Goal: Task Accomplishment & Management: Manage account settings

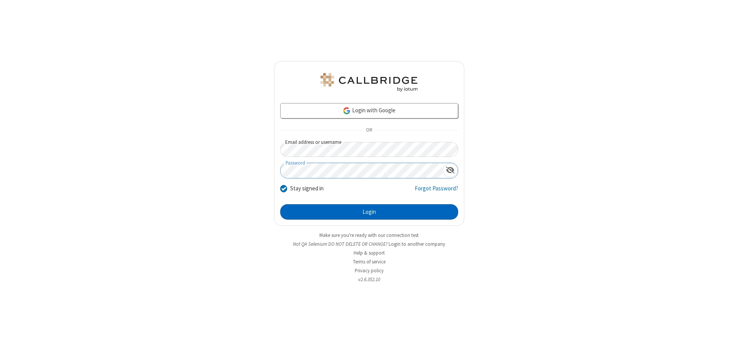
click at [369, 212] on button "Login" at bounding box center [369, 211] width 178 height 15
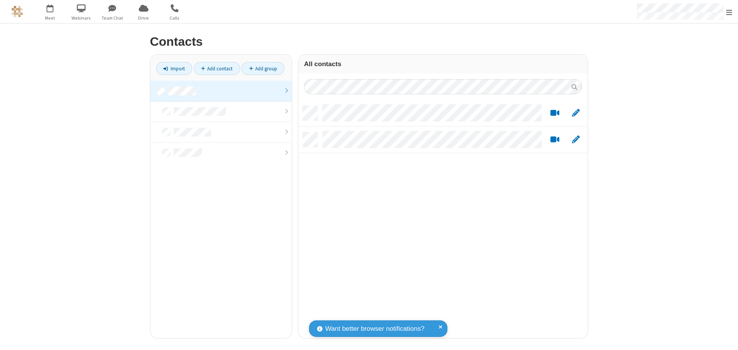
scroll to position [232, 284]
click at [221, 91] on link at bounding box center [220, 91] width 141 height 21
click at [217, 68] on link "Add contact" at bounding box center [217, 68] width 46 height 13
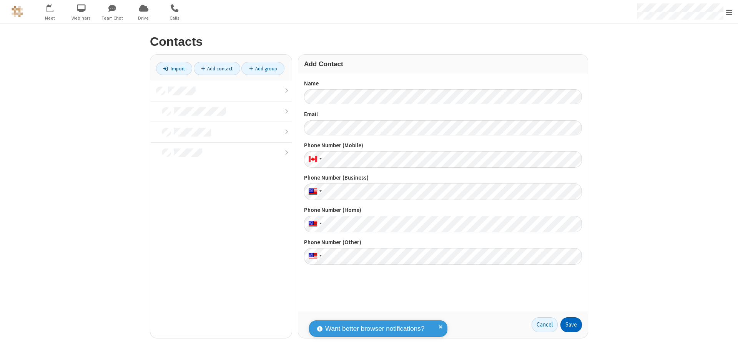
click at [571, 324] on button "Save" at bounding box center [571, 324] width 22 height 15
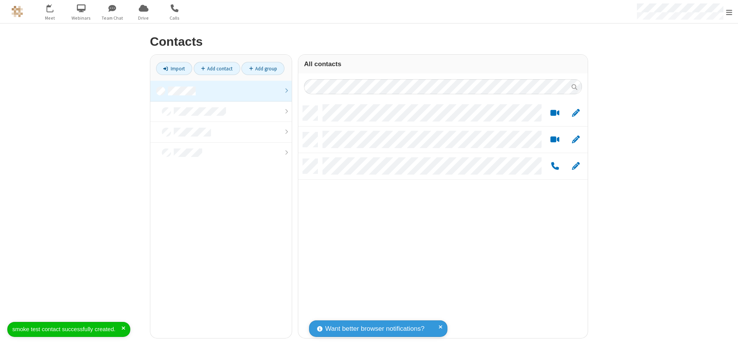
scroll to position [232, 284]
click at [217, 68] on link "Add contact" at bounding box center [217, 68] width 46 height 13
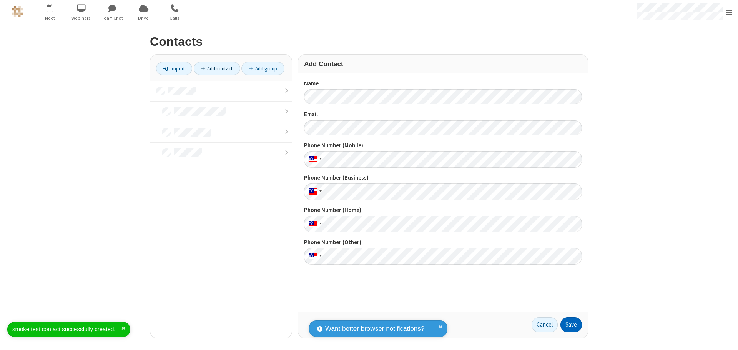
click at [571, 324] on button "Save" at bounding box center [571, 324] width 22 height 15
